Goal: Ask a question

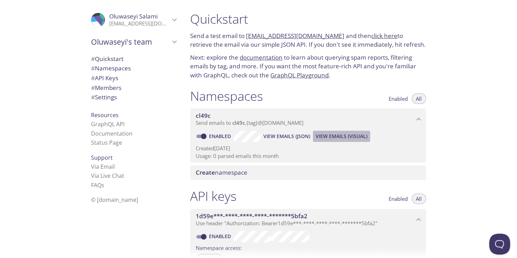
click at [328, 138] on span "View Emails (Visual)" at bounding box center [342, 136] width 52 height 8
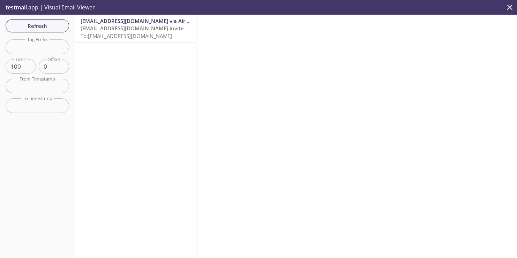
click at [152, 36] on span "To: [EMAIL_ADDRESS][DOMAIN_NAME]" at bounding box center [126, 35] width 91 height 7
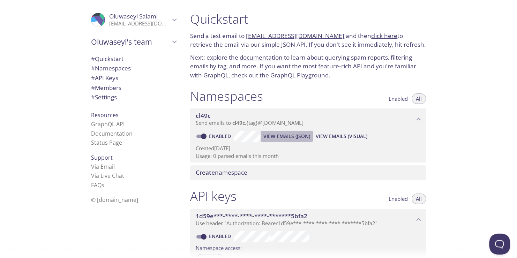
click at [290, 137] on span "View Emails (JSON)" at bounding box center [287, 136] width 47 height 8
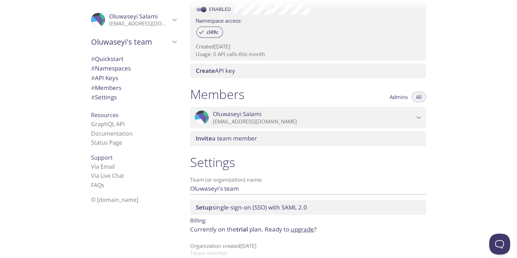
scroll to position [238, 0]
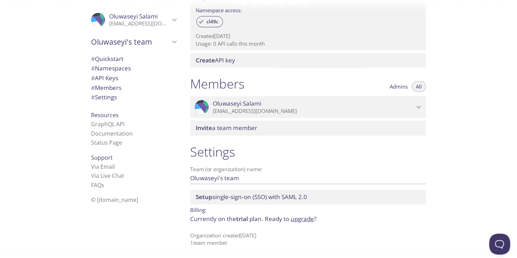
click at [106, 98] on span "# Settings" at bounding box center [104, 97] width 26 height 8
click at [91, 184] on link "FAQ s" at bounding box center [97, 185] width 13 height 8
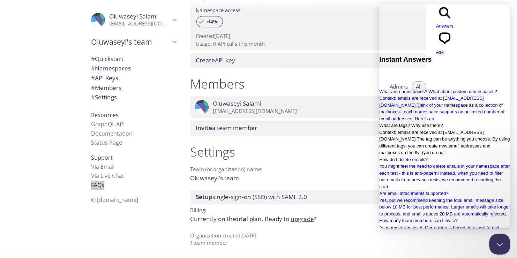
scroll to position [110, 0]
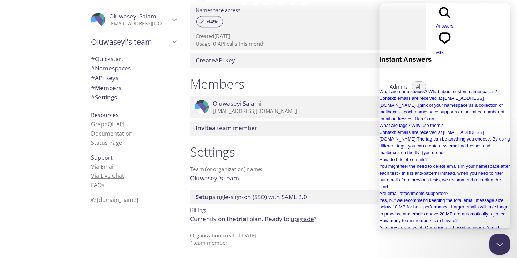
click at [112, 178] on link "Via Live Chat" at bounding box center [107, 176] width 33 height 8
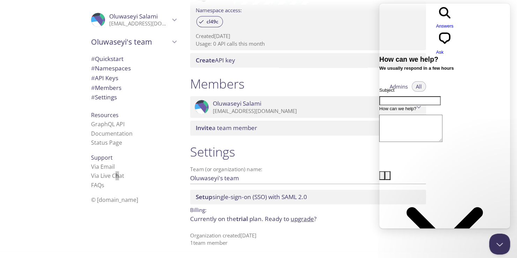
click at [439, 96] on input "Subject" at bounding box center [409, 100] width 61 height 9
type input "U"
type input "GitHub Student Pack Offer"
click at [432, 115] on textarea "How can we help?" at bounding box center [410, 128] width 63 height 27
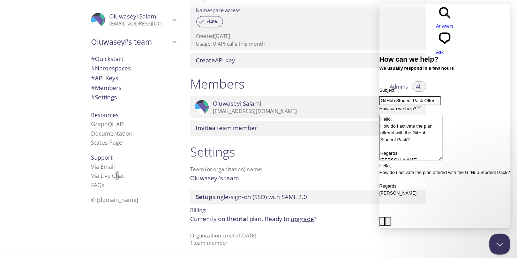
type textarea "Hello, How do I activate the plan offered with the GitHub Student Pack? Regards…"
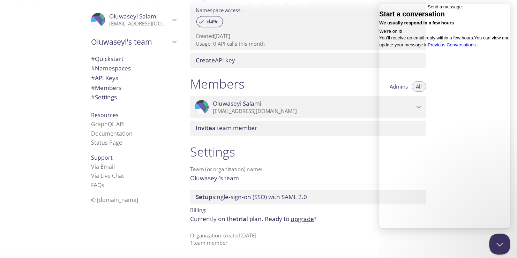
click at [349, 9] on div at bounding box center [258, 5] width 517 height 11
click at [500, 235] on button "Close Beacon popover" at bounding box center [498, 242] width 21 height 21
